Goal: Find specific page/section: Find specific page/section

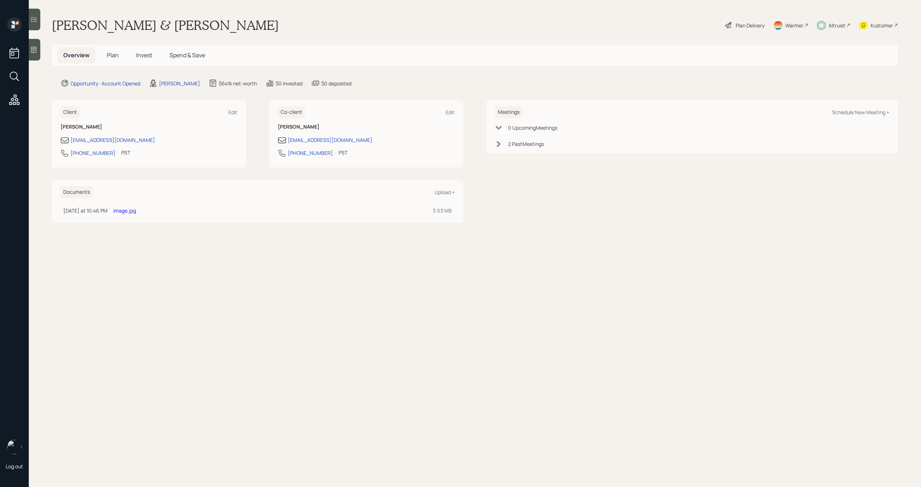
click at [141, 58] on span "Invest" at bounding box center [144, 55] width 16 height 8
